Goal: Task Accomplishment & Management: Use online tool/utility

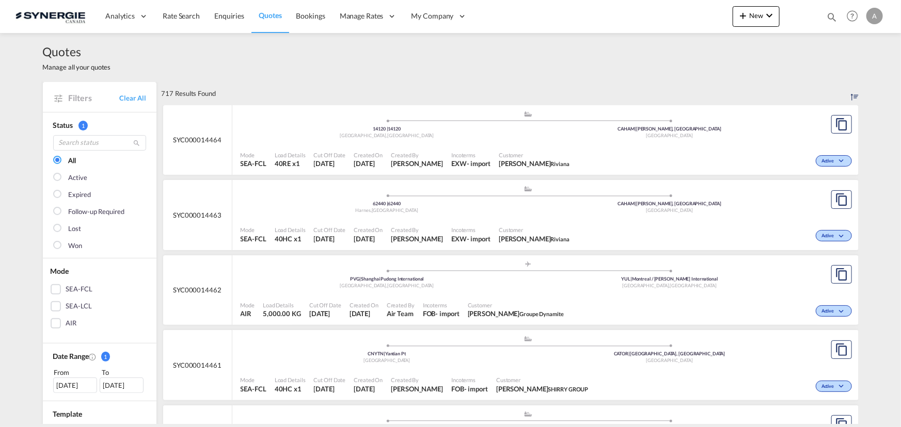
click at [831, 17] on md-icon "icon-magnify" at bounding box center [831, 16] width 11 height 11
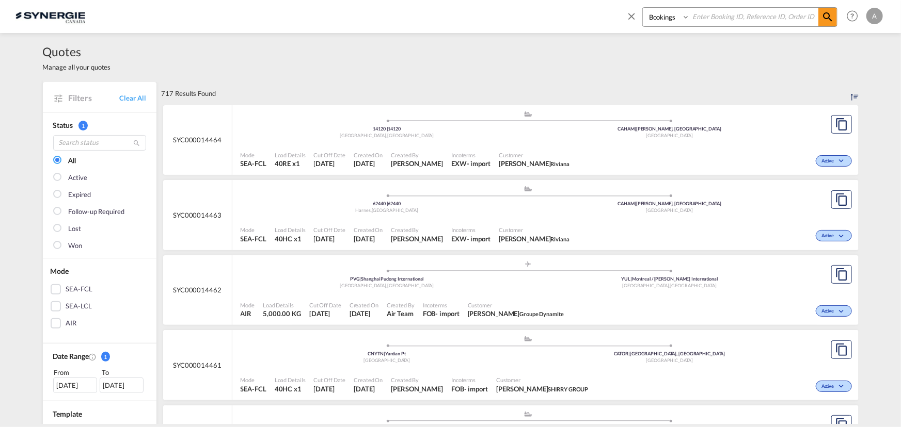
click at [663, 15] on select "Bookings Quotes Enquiries" at bounding box center [667, 17] width 49 height 19
select select "Quotes"
click at [643, 8] on select "Bookings Quotes Enquiries" at bounding box center [667, 17] width 49 height 19
click at [715, 20] on input at bounding box center [754, 17] width 129 height 18
type input "14437"
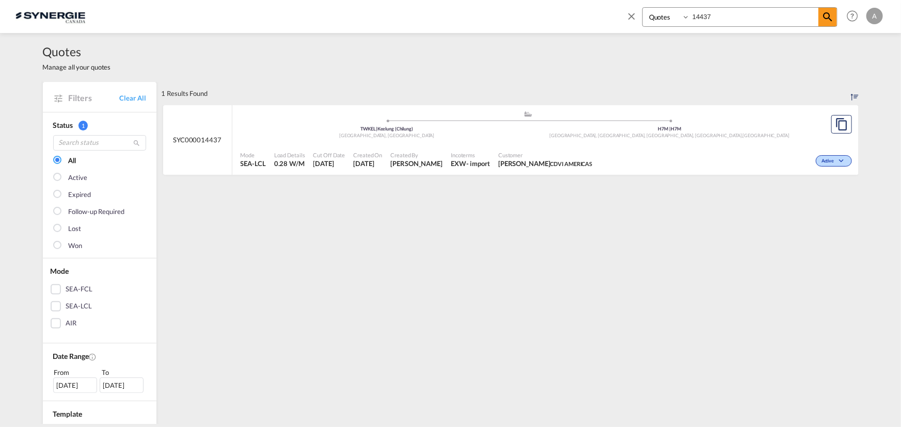
click at [581, 147] on div "Customer DENISE DIONNE CDVI AMERICAS" at bounding box center [545, 160] width 102 height 26
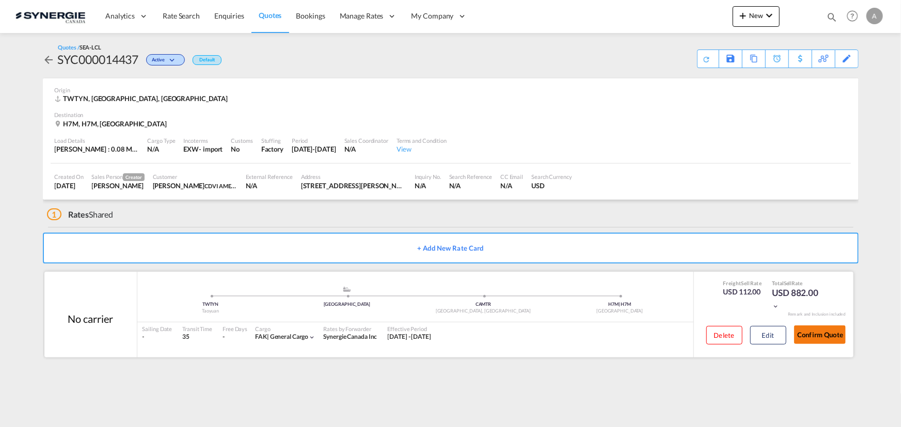
click at [834, 338] on button "Confirm Quote" at bounding box center [820, 335] width 52 height 19
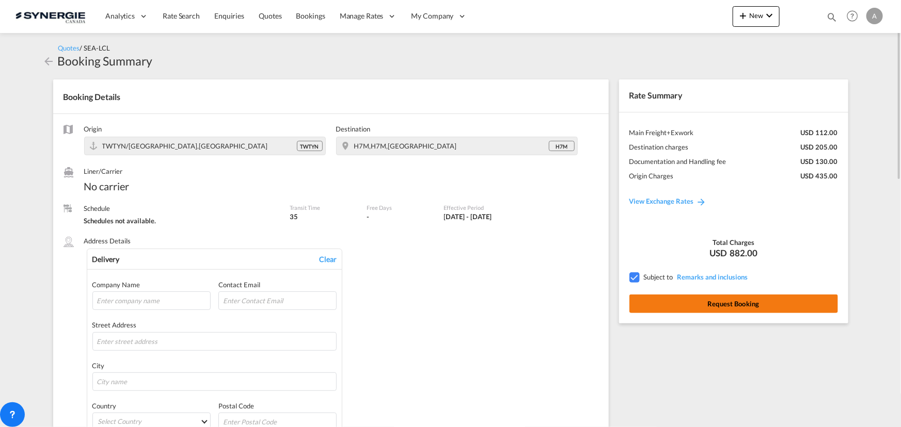
click at [733, 306] on button "Request Booking" at bounding box center [733, 304] width 209 height 19
